Goal: Find specific page/section: Find specific page/section

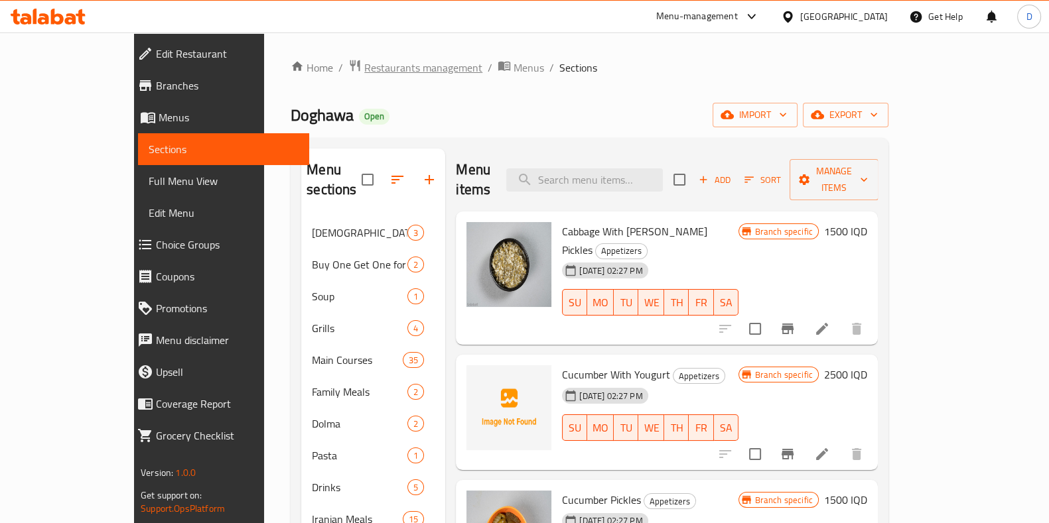
click at [371, 72] on span "Restaurants management" at bounding box center [423, 68] width 118 height 16
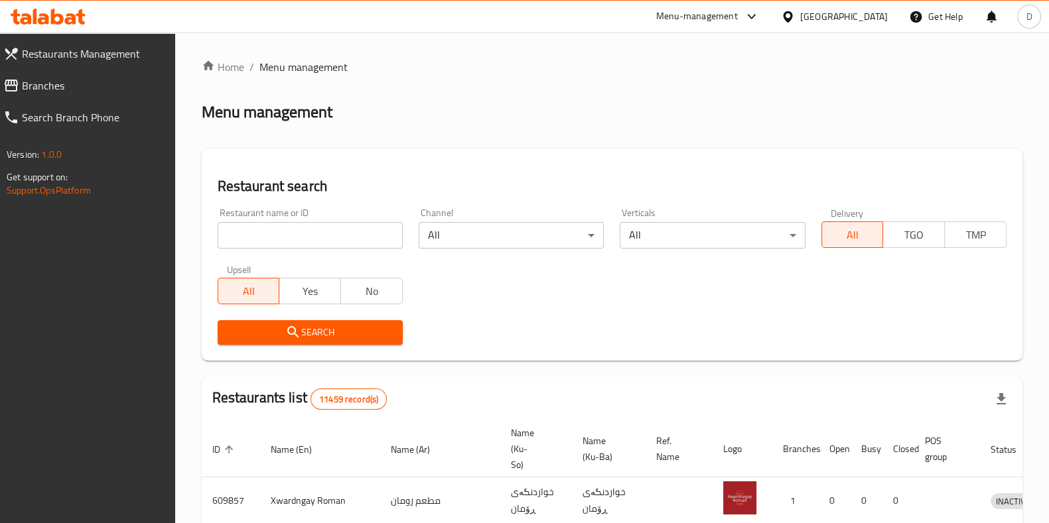
drag, startPoint x: 313, startPoint y: 250, endPoint x: 312, endPoint y: 242, distance: 8.1
click at [312, 242] on div "Restaurant name or ID Restaurant name or ID" at bounding box center [310, 228] width 201 height 56
click at [312, 242] on input "search" at bounding box center [310, 235] width 185 height 27
type input "karumi"
click button "Search" at bounding box center [310, 332] width 185 height 25
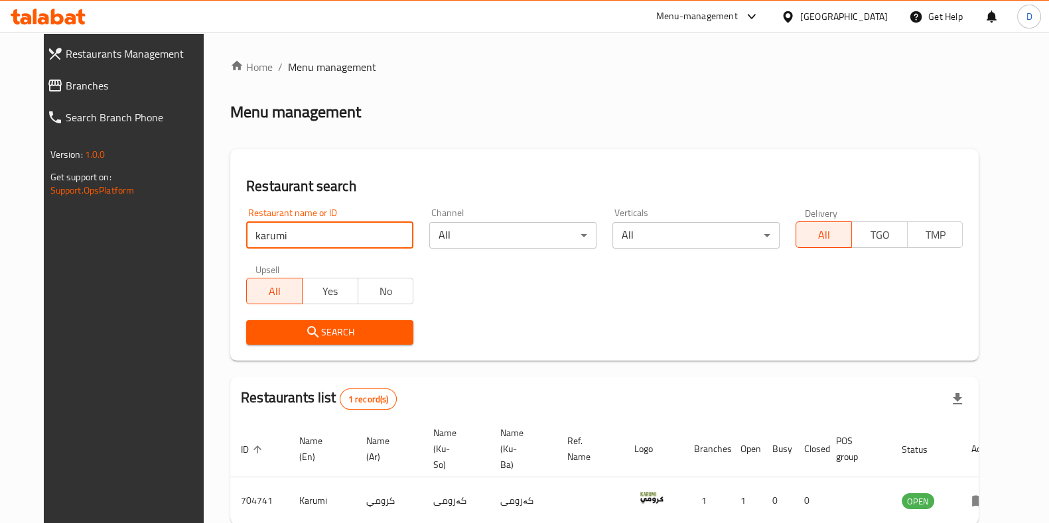
scroll to position [57, 0]
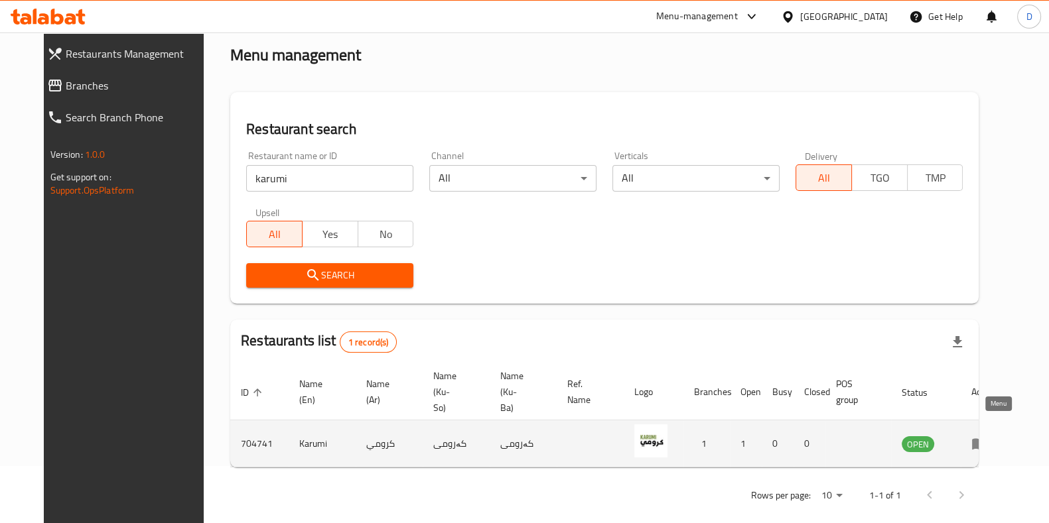
click at [986, 439] on icon "enhanced table" at bounding box center [979, 444] width 15 height 11
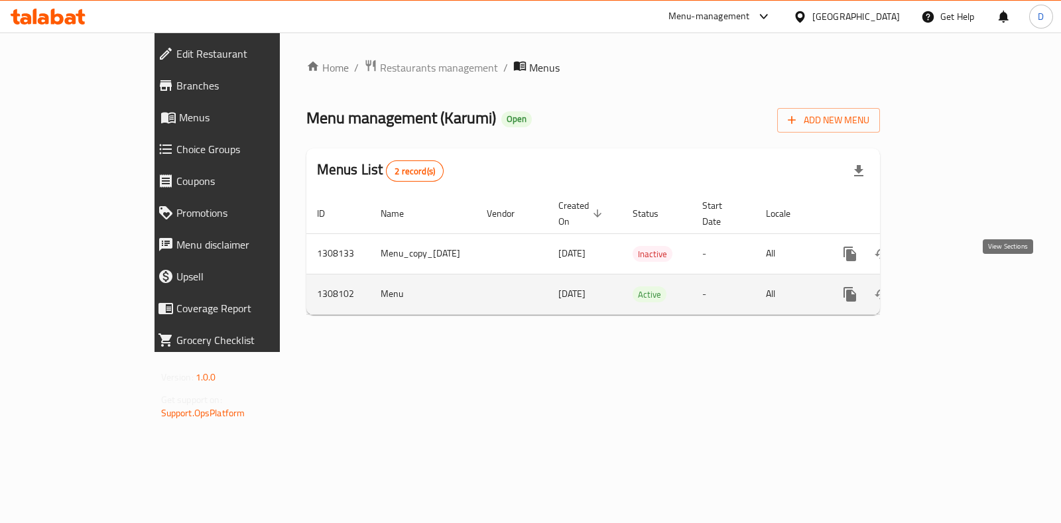
click at [952, 289] on icon "enhanced table" at bounding box center [946, 295] width 12 height 12
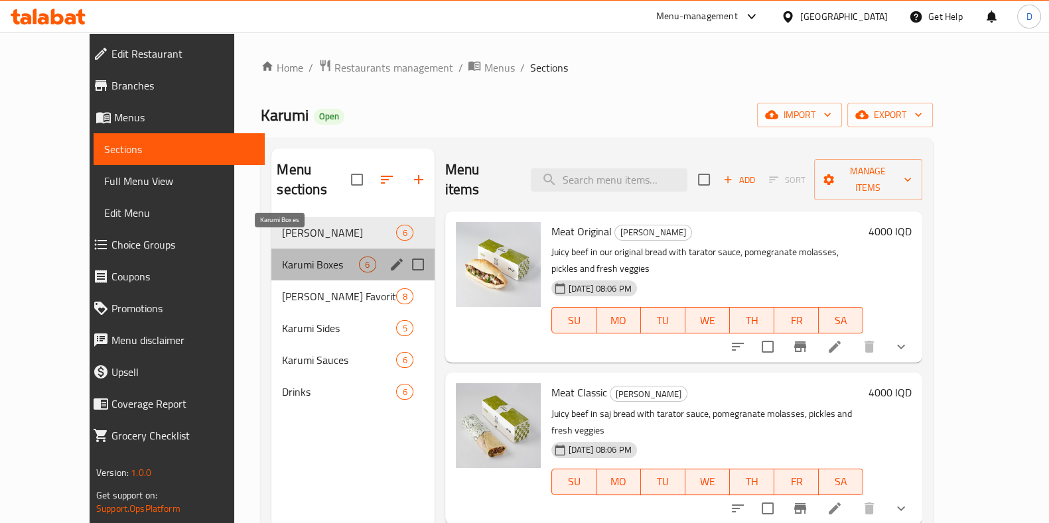
click at [327, 257] on span "Karumi Boxes" at bounding box center [320, 265] width 77 height 16
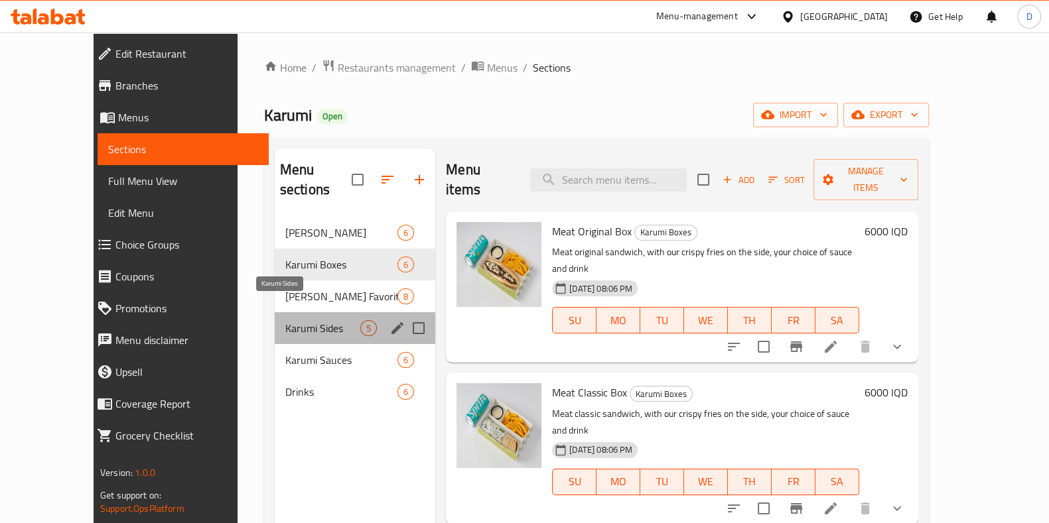
click at [332, 320] on span "Karumi Sides" at bounding box center [322, 328] width 75 height 16
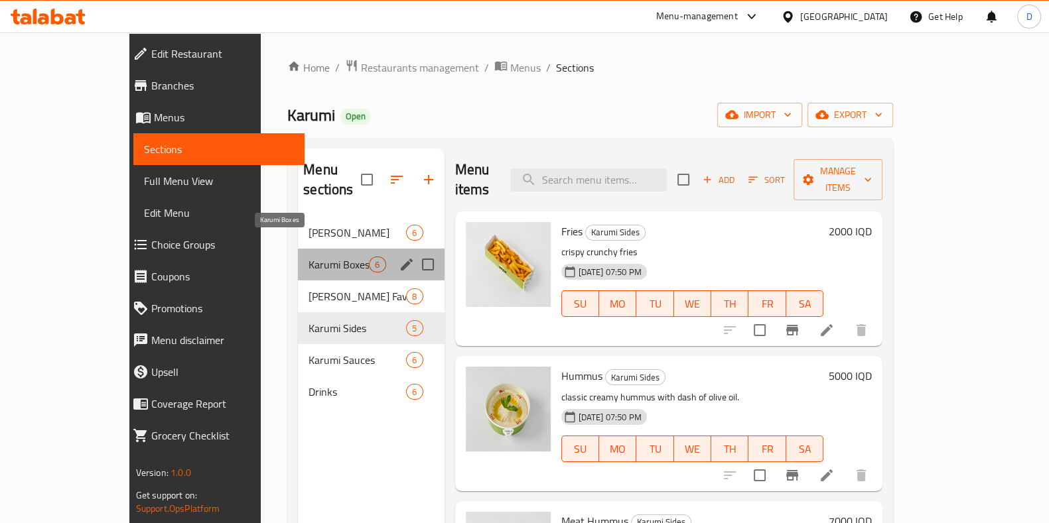
click at [335, 257] on span "Karumi Boxes" at bounding box center [338, 265] width 60 height 16
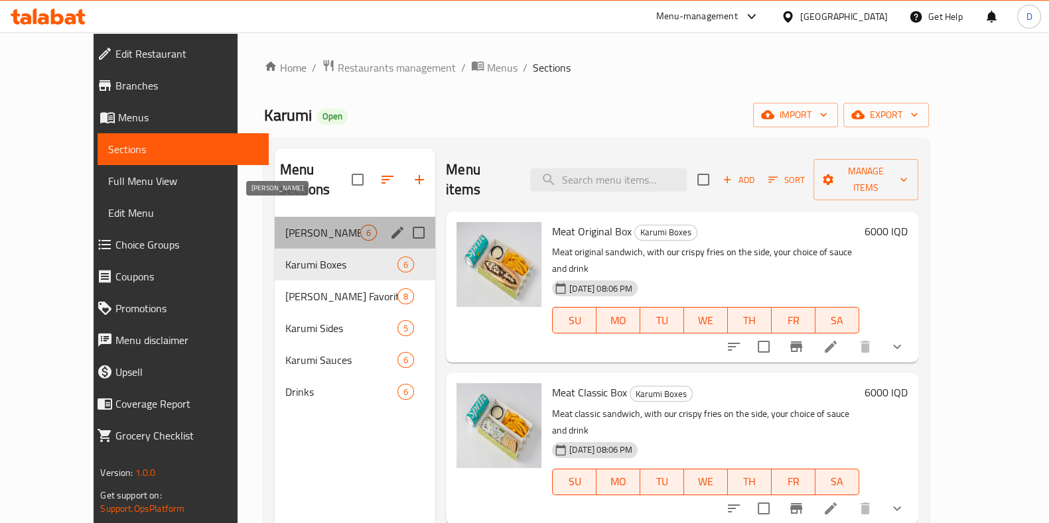
click at [328, 225] on span "[PERSON_NAME]" at bounding box center [322, 233] width 75 height 16
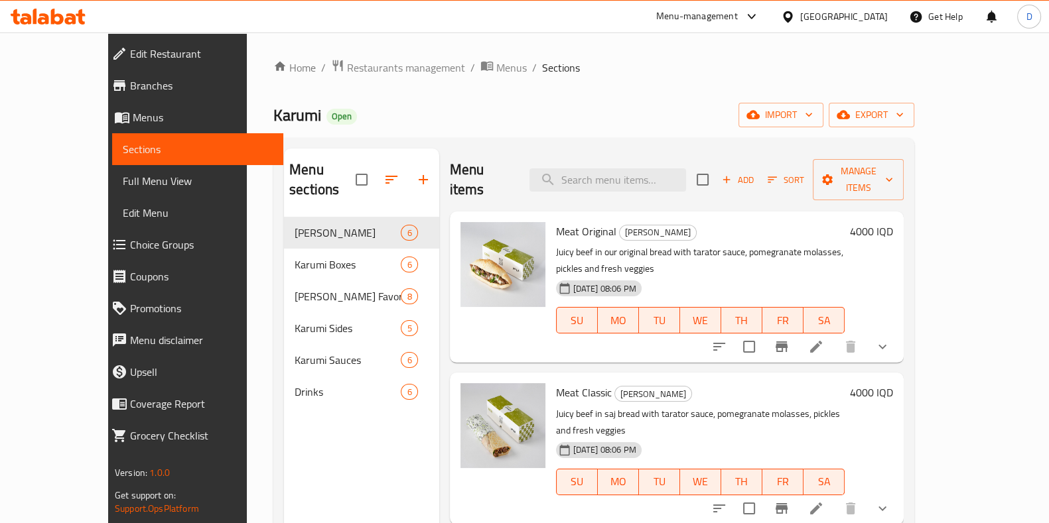
click at [586, 119] on div "Karumi Open import export" at bounding box center [593, 115] width 641 height 25
click at [496, 70] on span "Menus" at bounding box center [511, 68] width 31 height 16
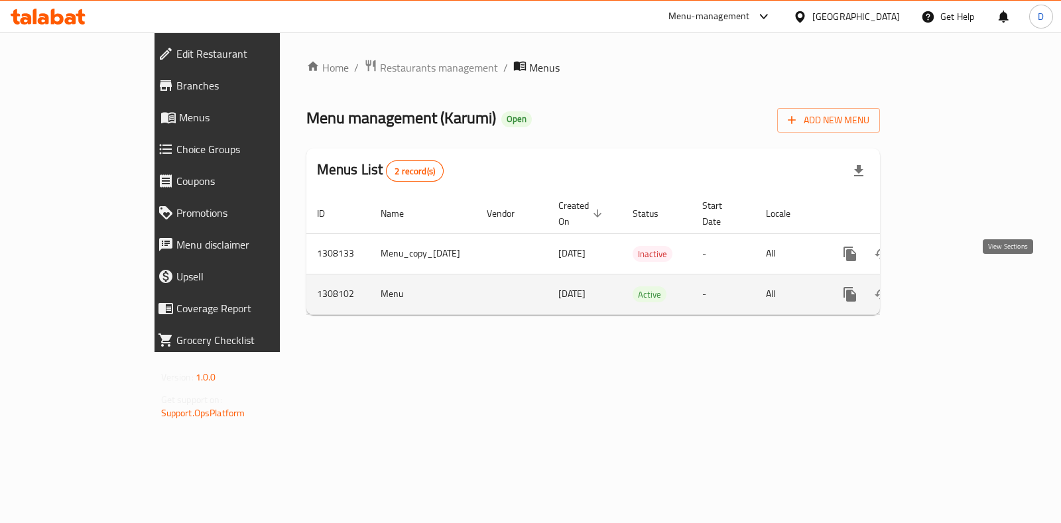
click at [954, 287] on icon "enhanced table" at bounding box center [946, 295] width 16 height 16
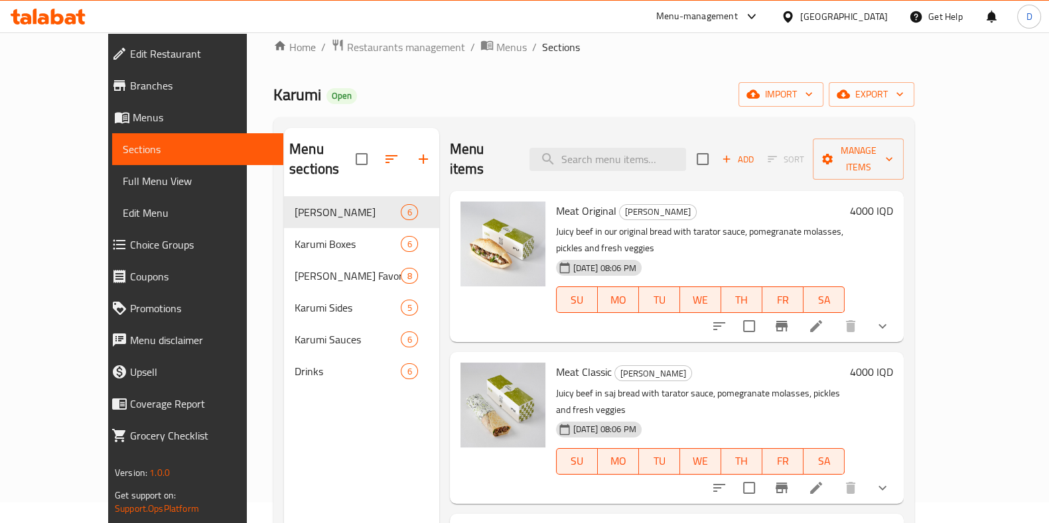
scroll to position [19, 0]
click at [496, 56] on span "Menus" at bounding box center [511, 48] width 31 height 16
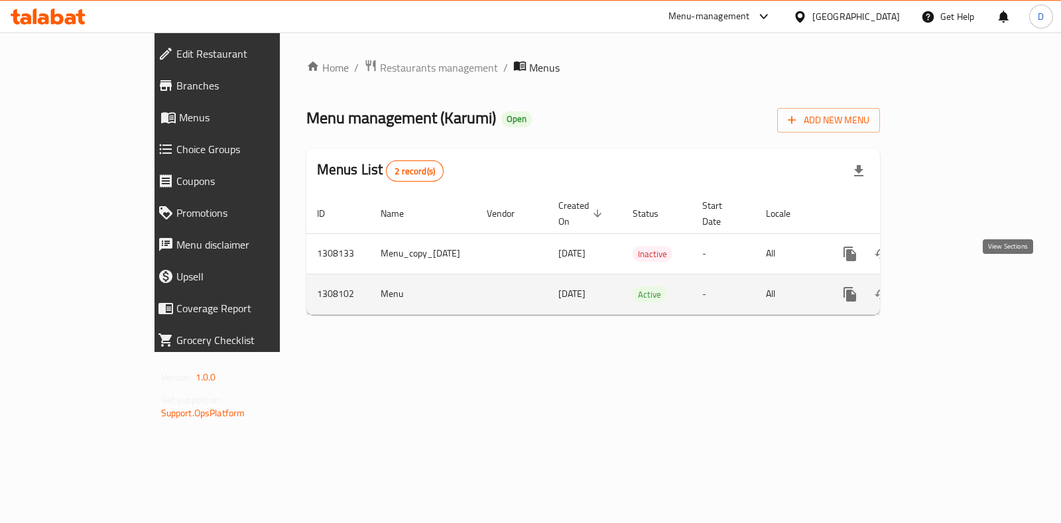
click at [954, 287] on icon "enhanced table" at bounding box center [946, 295] width 16 height 16
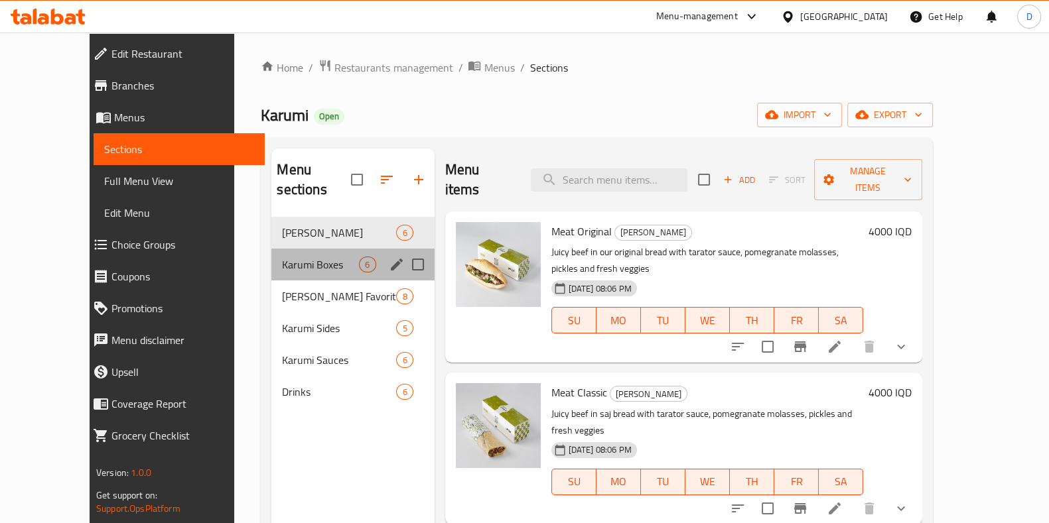
click at [312, 253] on div "Karumi Boxes 6" at bounding box center [352, 265] width 162 height 32
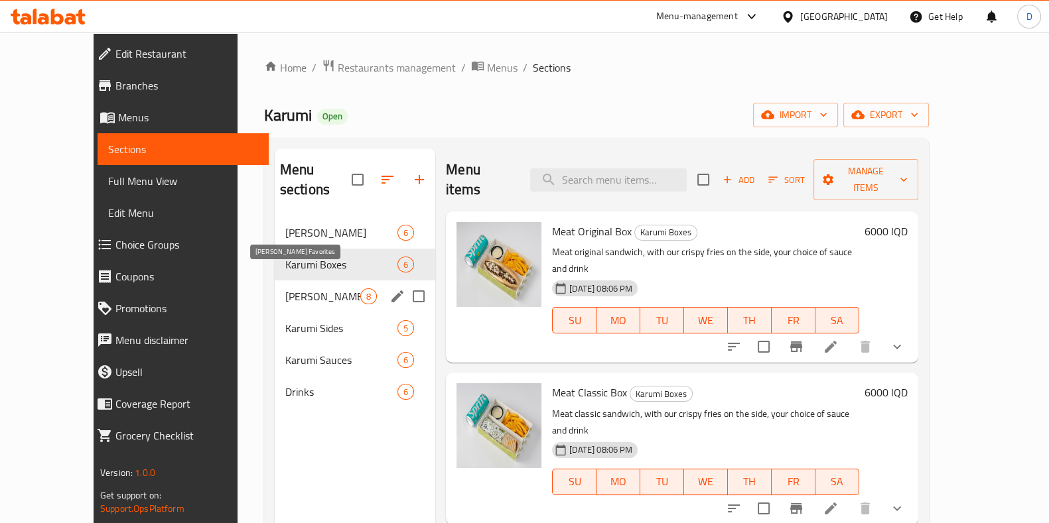
click at [318, 289] on span "[PERSON_NAME] Favorites" at bounding box center [322, 297] width 75 height 16
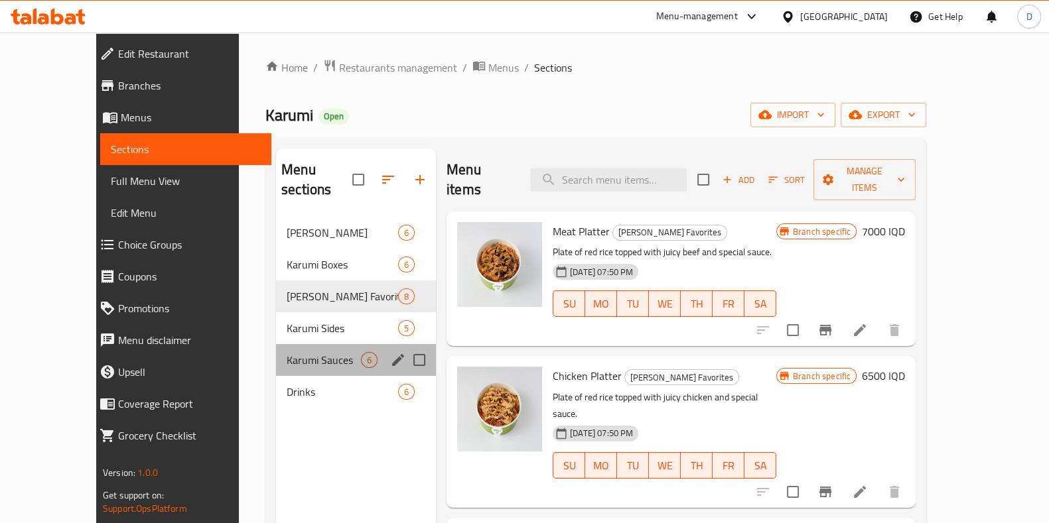
click at [328, 344] on div "Karumi Sauces 6" at bounding box center [356, 360] width 160 height 32
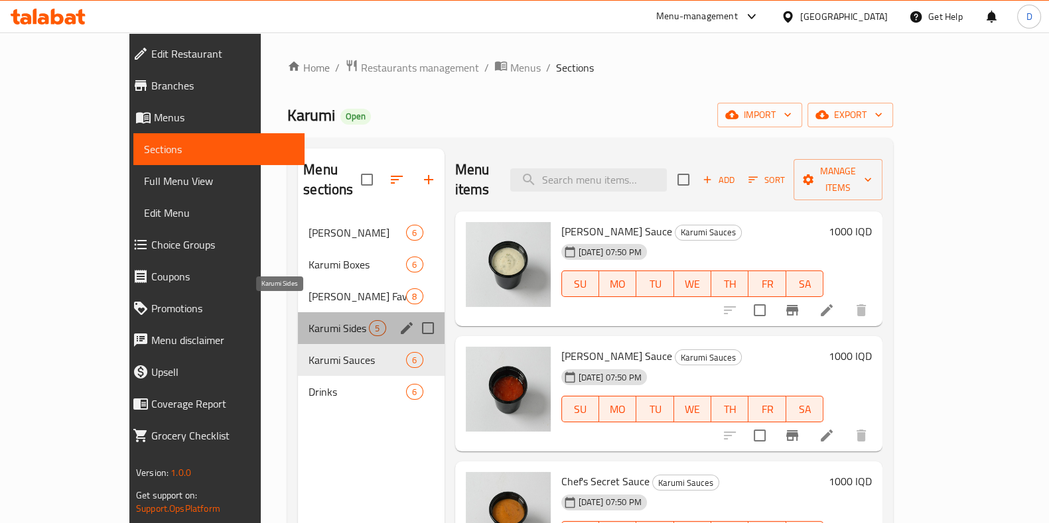
click at [332, 320] on span "Karumi Sides" at bounding box center [338, 328] width 60 height 16
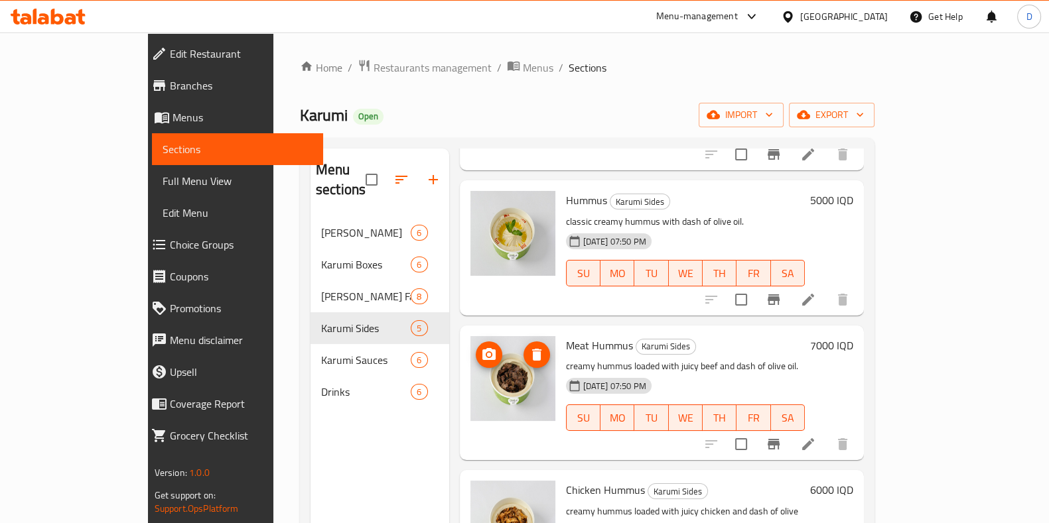
scroll to position [233, 0]
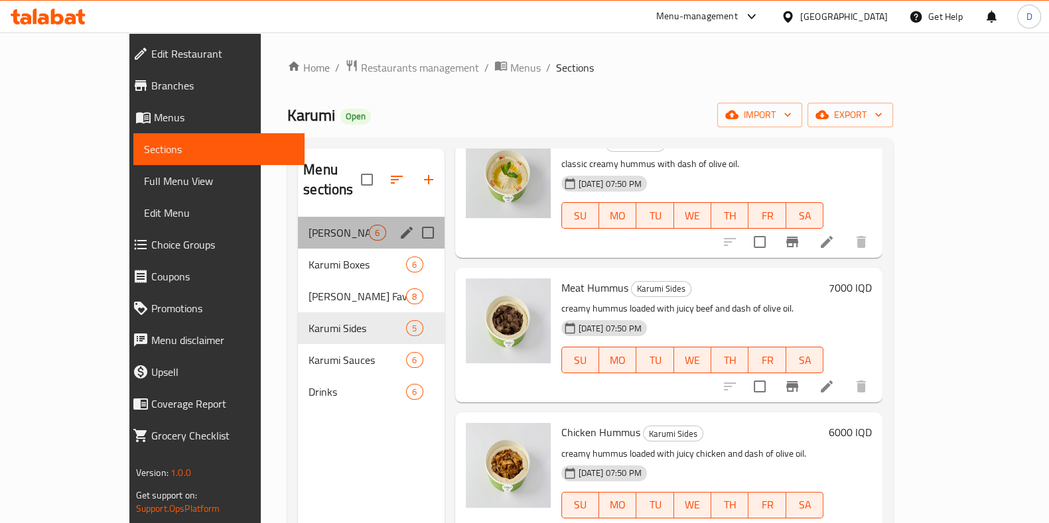
click at [300, 217] on div "[PERSON_NAME] 6" at bounding box center [371, 233] width 146 height 32
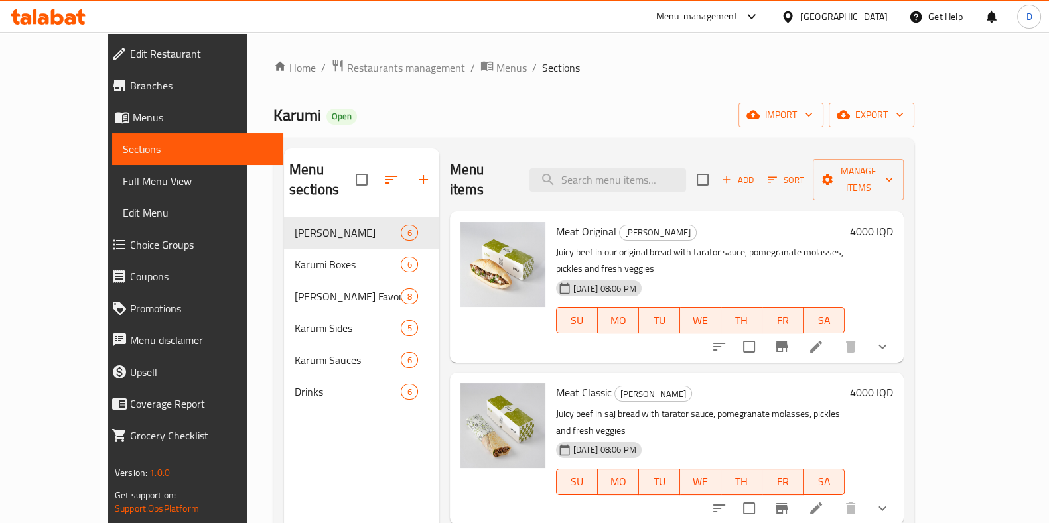
click at [687, 42] on div "Home / Restaurants management / Menus / Sections Karumi Open import export Menu…" at bounding box center [594, 370] width 694 height 676
click at [759, 11] on icon at bounding box center [751, 17] width 16 height 16
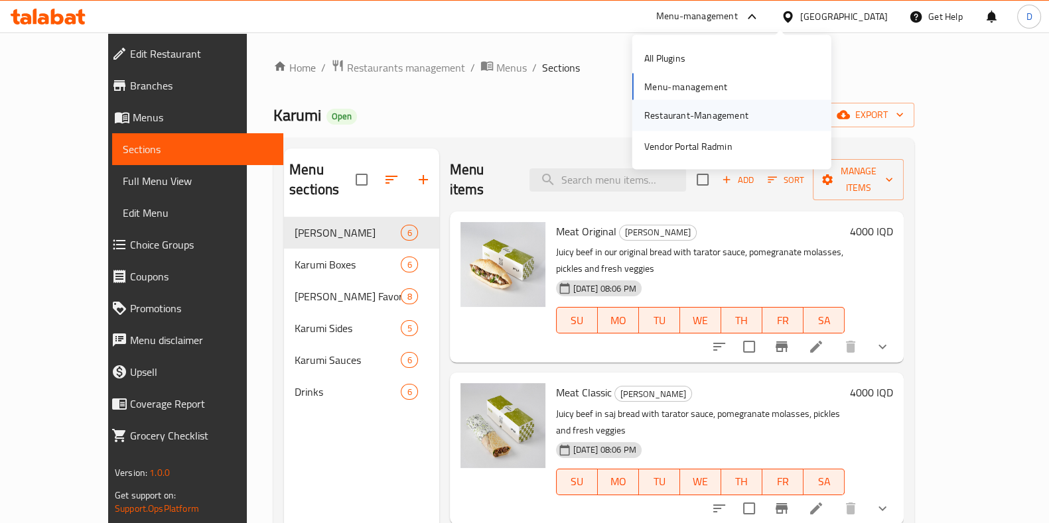
click at [743, 109] on div "Restaurant-Management" at bounding box center [696, 115] width 104 height 15
